Goal: Task Accomplishment & Management: Manage account settings

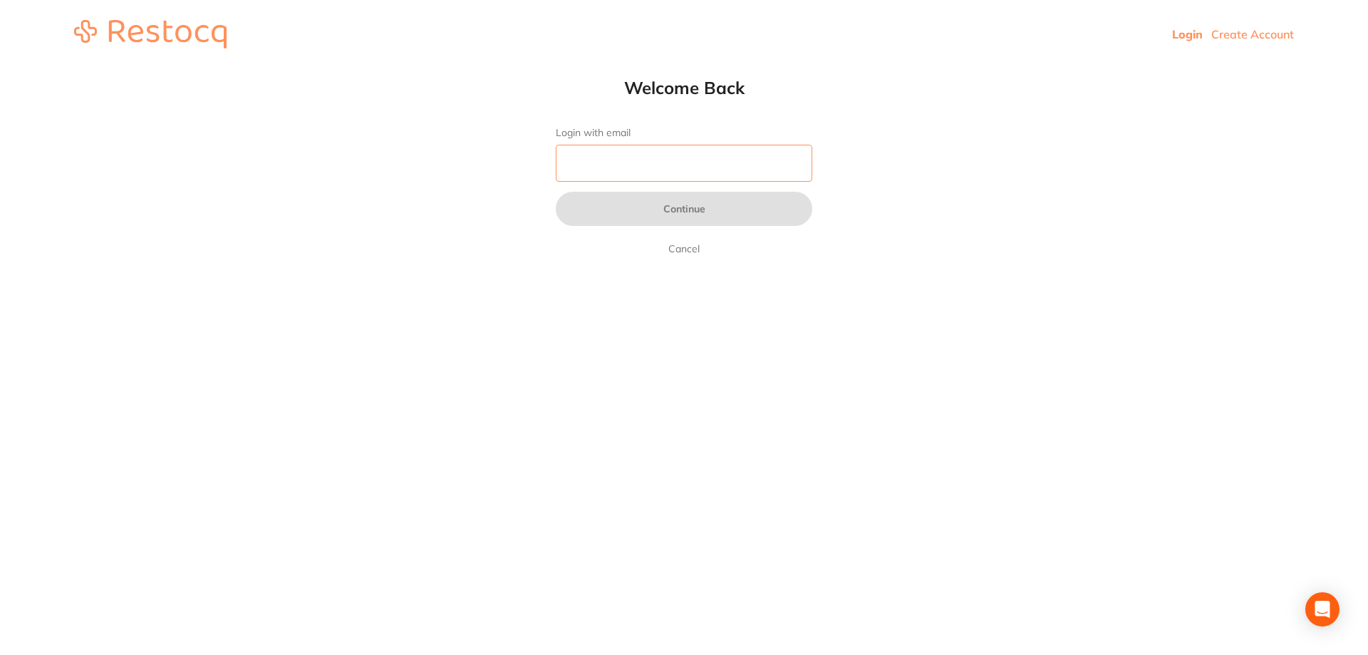
click at [606, 160] on input "Login with email" at bounding box center [684, 163] width 256 height 37
type input "[EMAIL_ADDRESS][DOMAIN_NAME]"
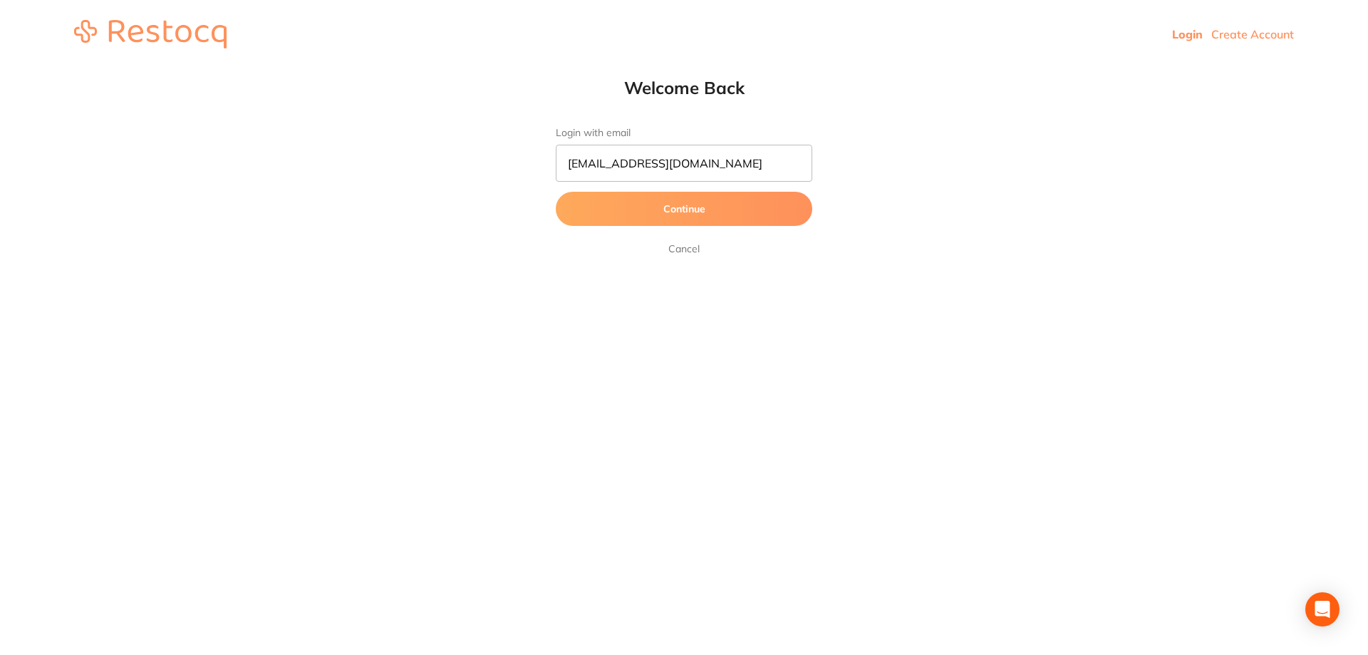
click at [665, 204] on button "Continue" at bounding box center [684, 209] width 256 height 34
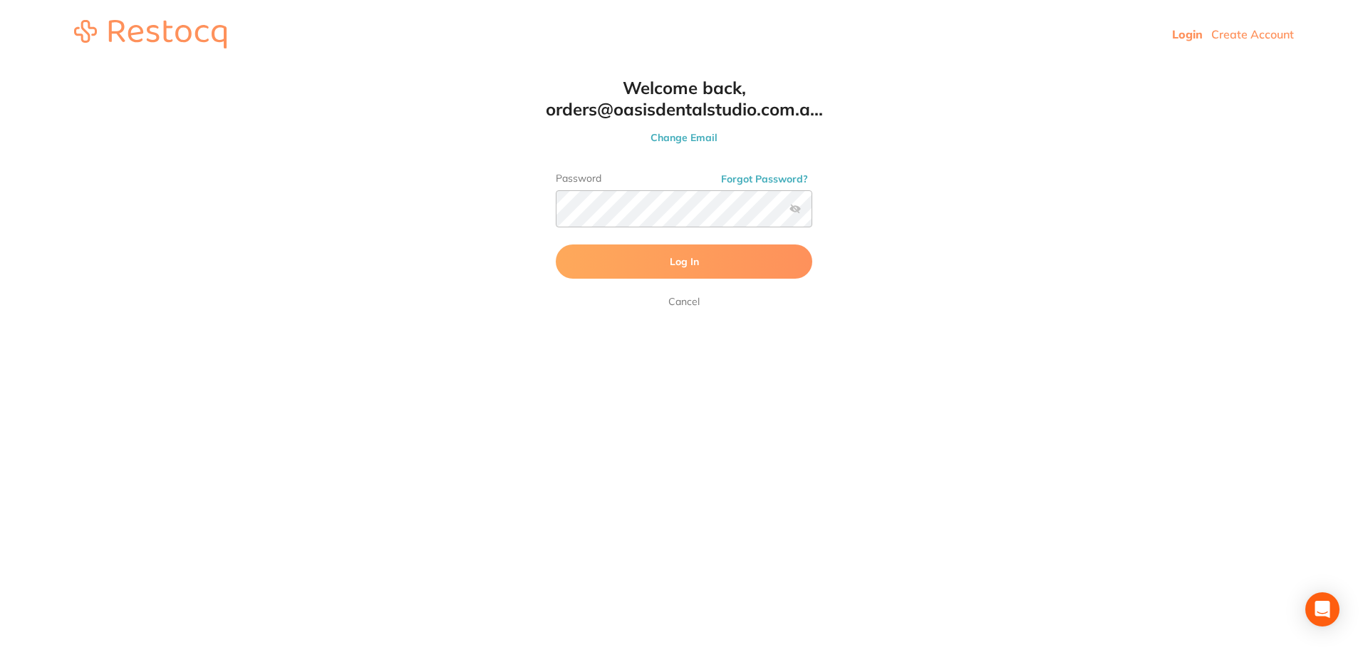
click at [722, 254] on button "Log In" at bounding box center [684, 261] width 256 height 34
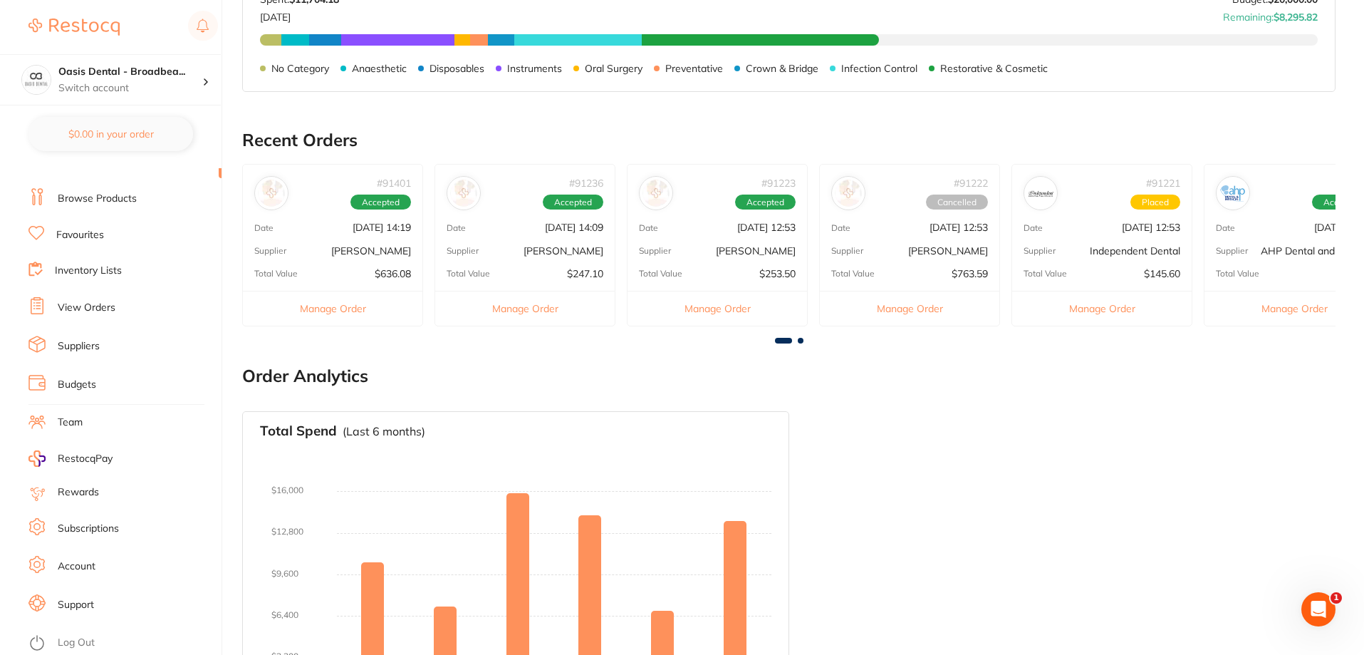
scroll to position [401, 0]
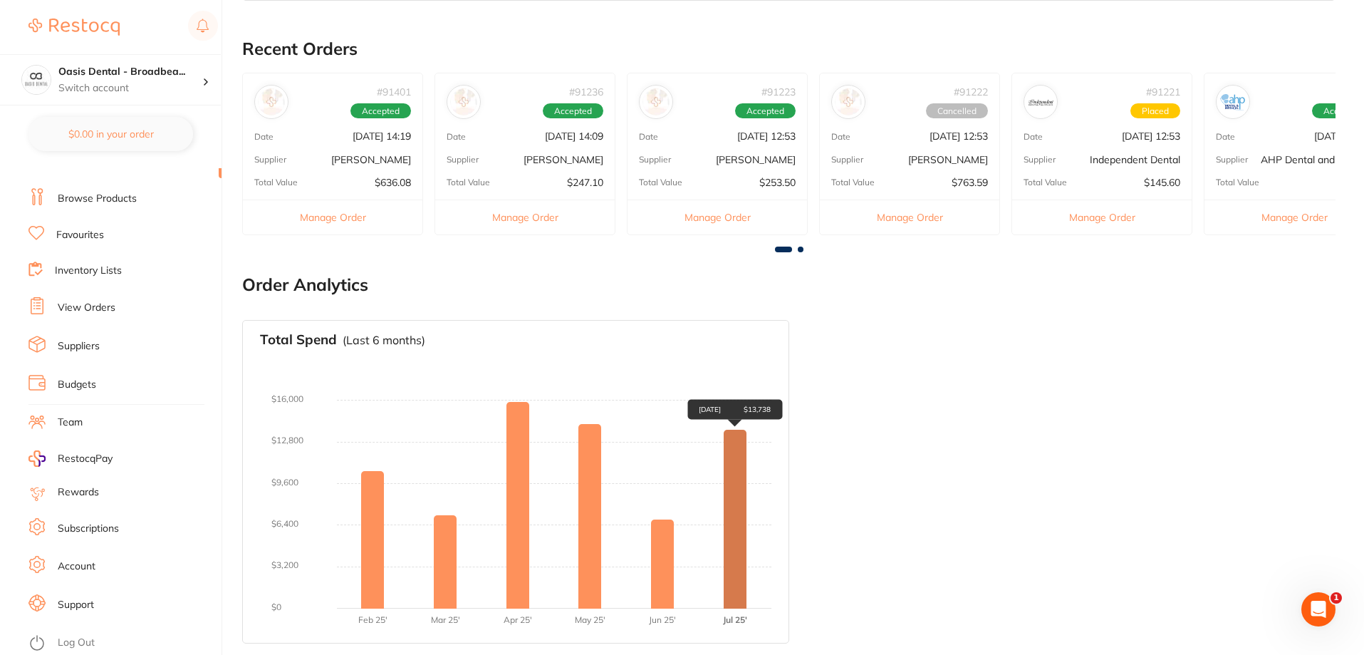
click at [733, 549] on div "[DATE] $13,738" at bounding box center [735, 519] width 23 height 178
click at [738, 534] on div "[DATE] $13,738" at bounding box center [735, 519] width 23 height 178
click at [742, 534] on div "[DATE] $13,738" at bounding box center [735, 519] width 23 height 178
click at [727, 479] on div "[DATE] $13,738" at bounding box center [735, 519] width 23 height 178
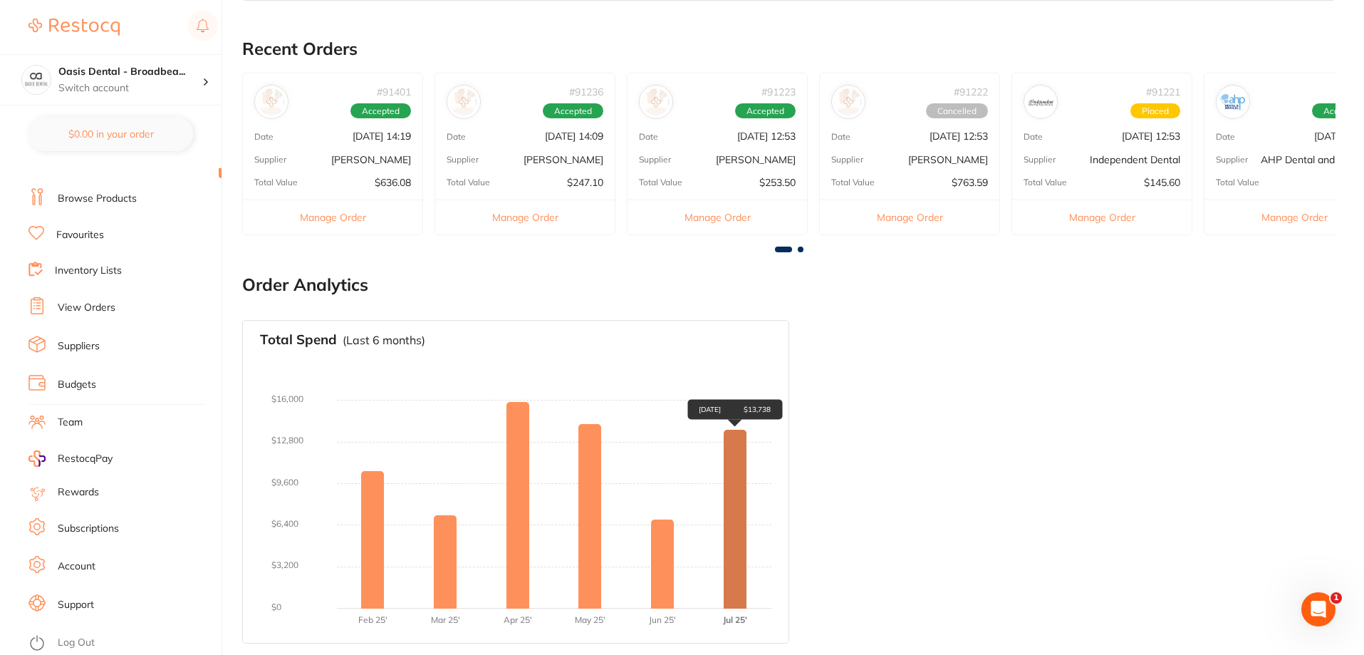
click at [737, 523] on div "[DATE] $13,738" at bounding box center [735, 519] width 23 height 178
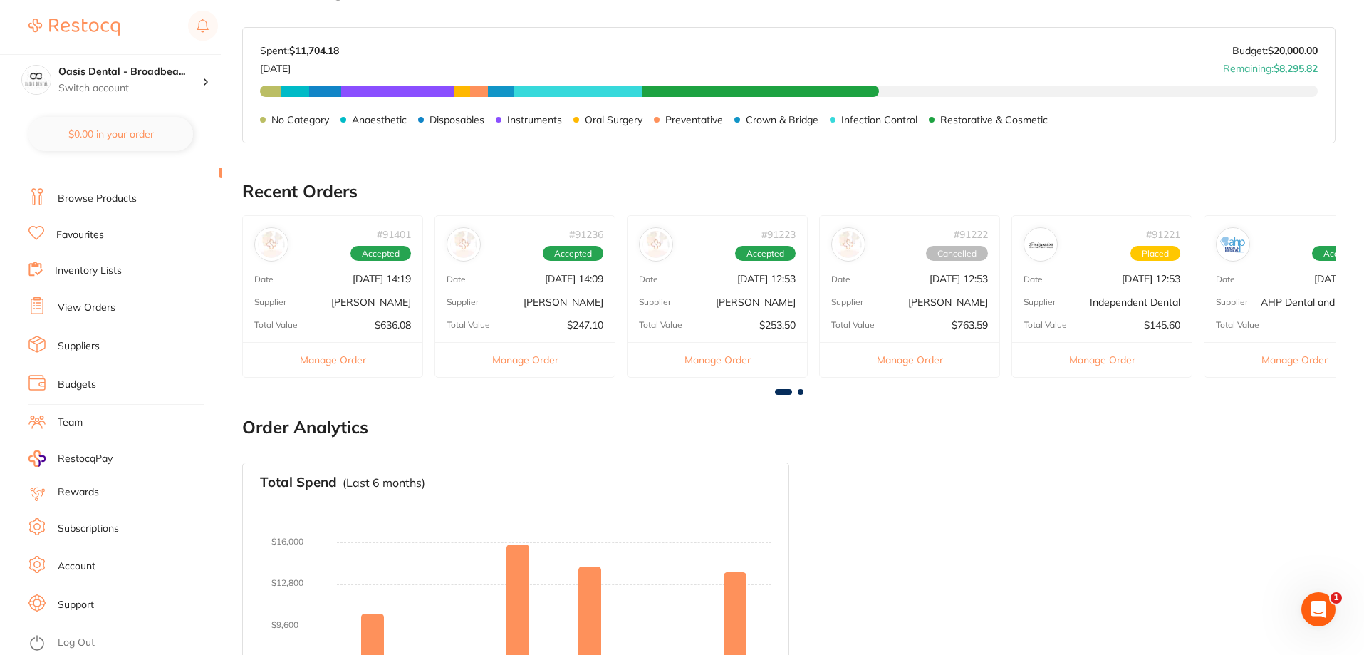
scroll to position [330, 0]
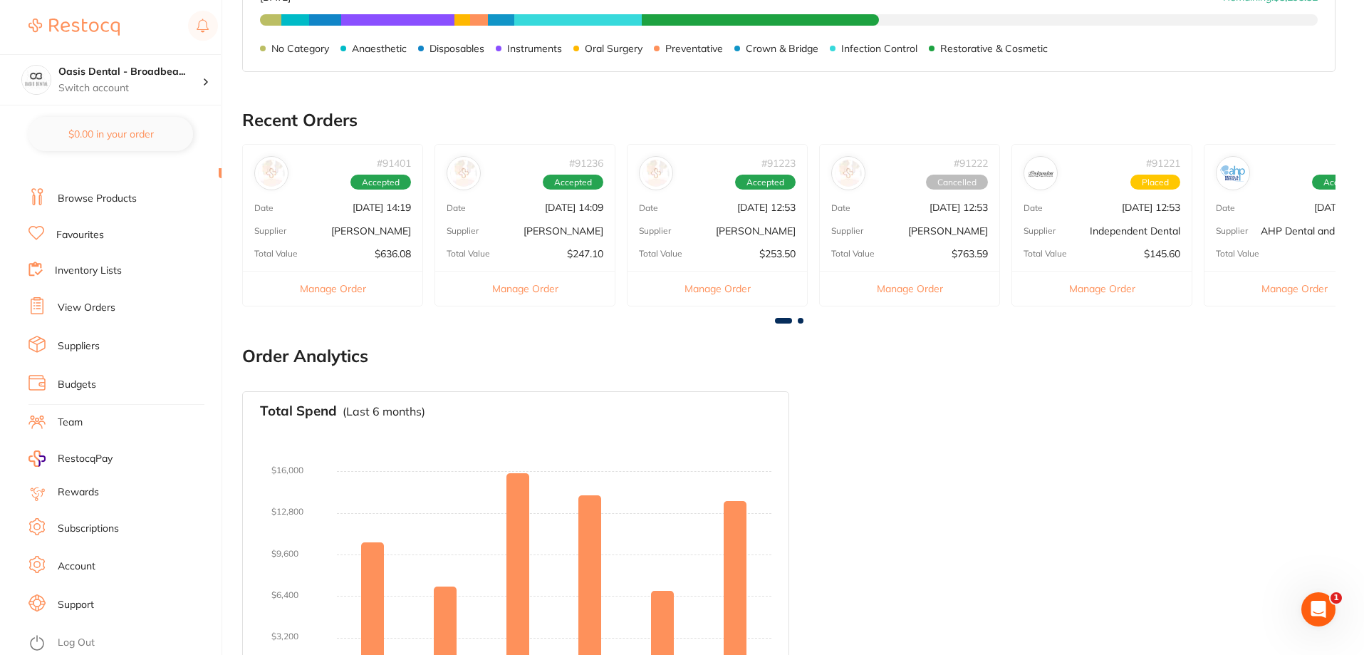
drag, startPoint x: 781, startPoint y: 319, endPoint x: 815, endPoint y: 322, distance: 34.3
click at [815, 322] on div at bounding box center [789, 321] width 1094 height 6
click at [799, 318] on span at bounding box center [801, 321] width 6 height 6
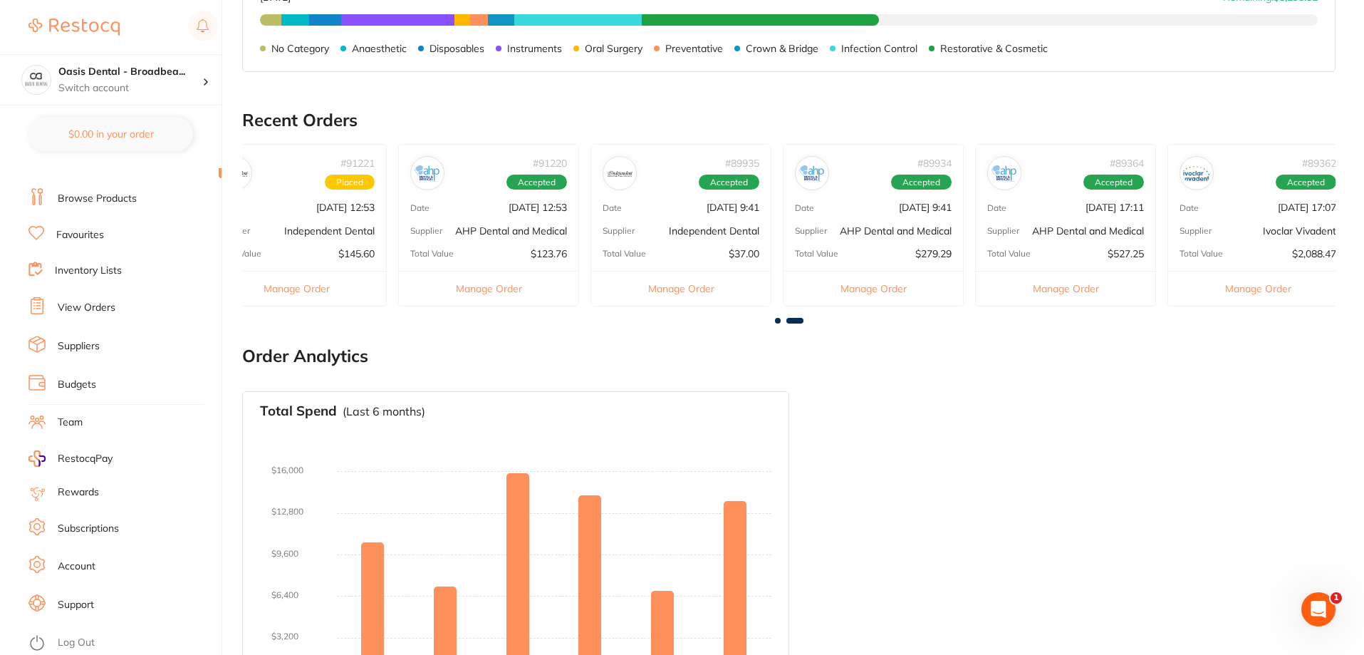
scroll to position [0, 819]
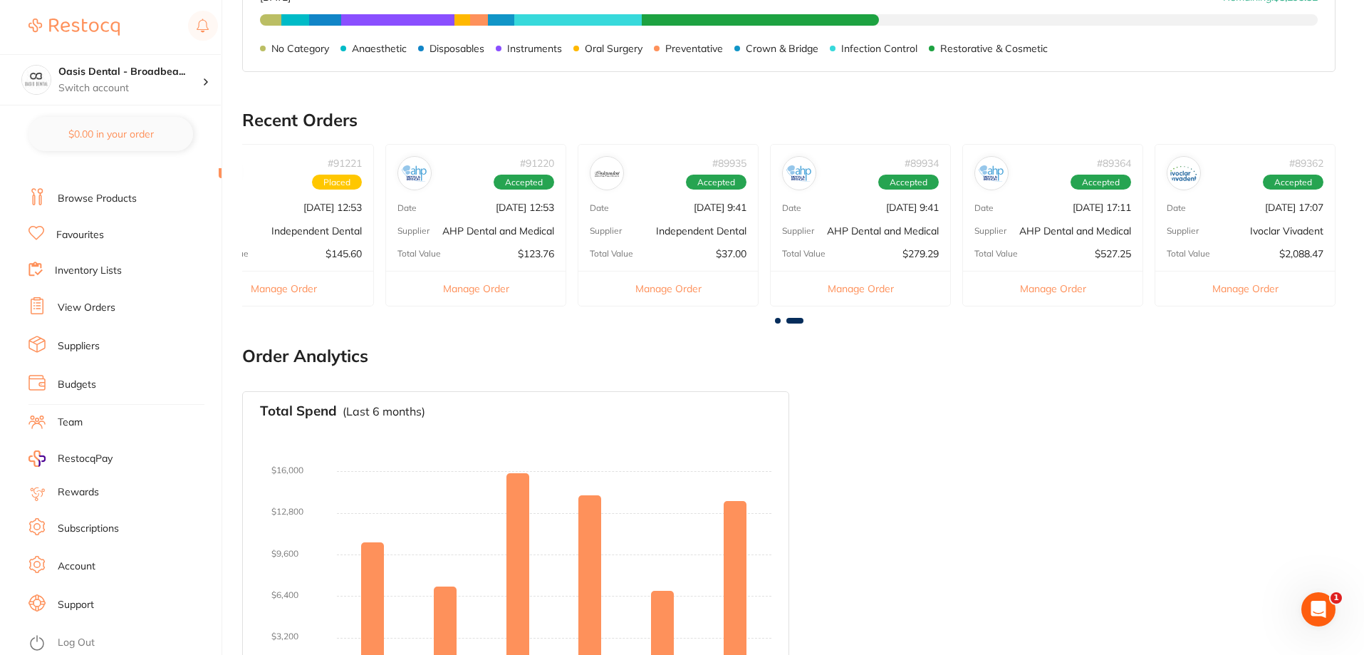
click at [777, 321] on span at bounding box center [778, 321] width 6 height 6
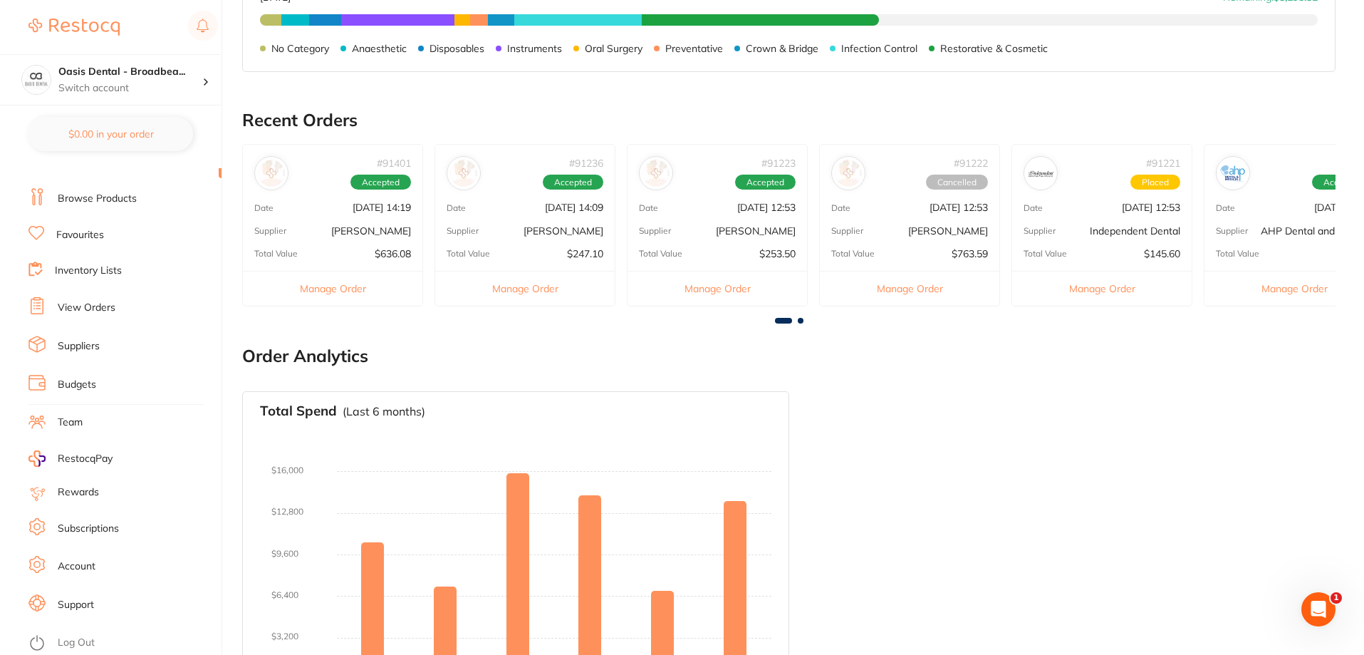
scroll to position [401, 0]
